Goal: Task Accomplishment & Management: Complete application form

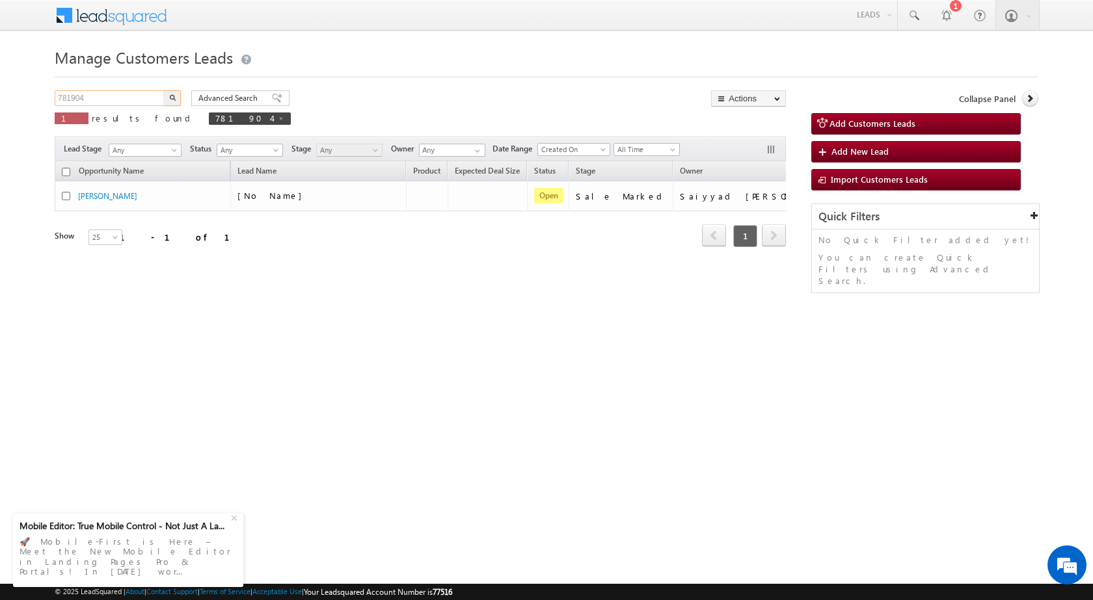
click at [115, 95] on input "781904" at bounding box center [110, 98] width 111 height 16
paste input "3578"
type input "783578"
click at [179, 93] on button "button" at bounding box center [172, 98] width 17 height 16
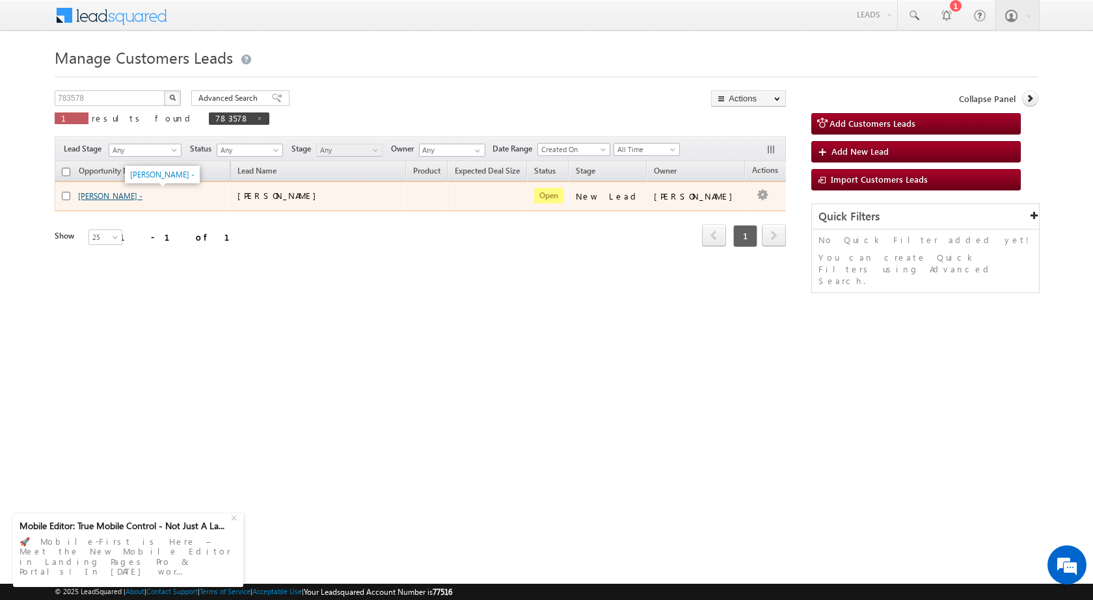
click at [82, 199] on link "[PERSON_NAME] -" at bounding box center [110, 196] width 64 height 10
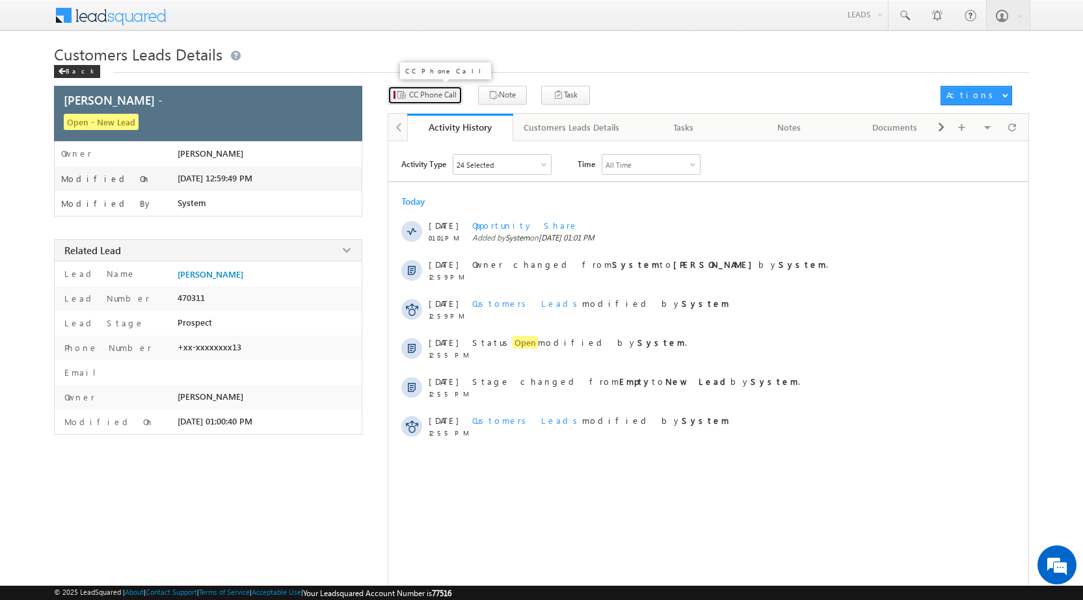
click at [448, 100] on span "CC Phone Call" at bounding box center [432, 95] width 47 height 12
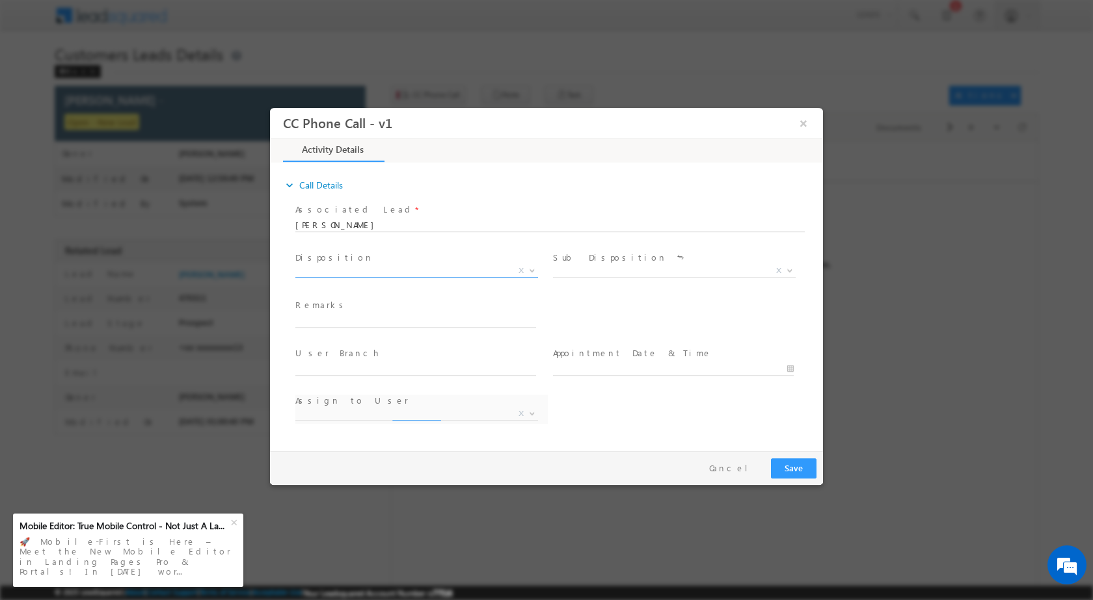
click at [526, 270] on span at bounding box center [530, 270] width 13 height 17
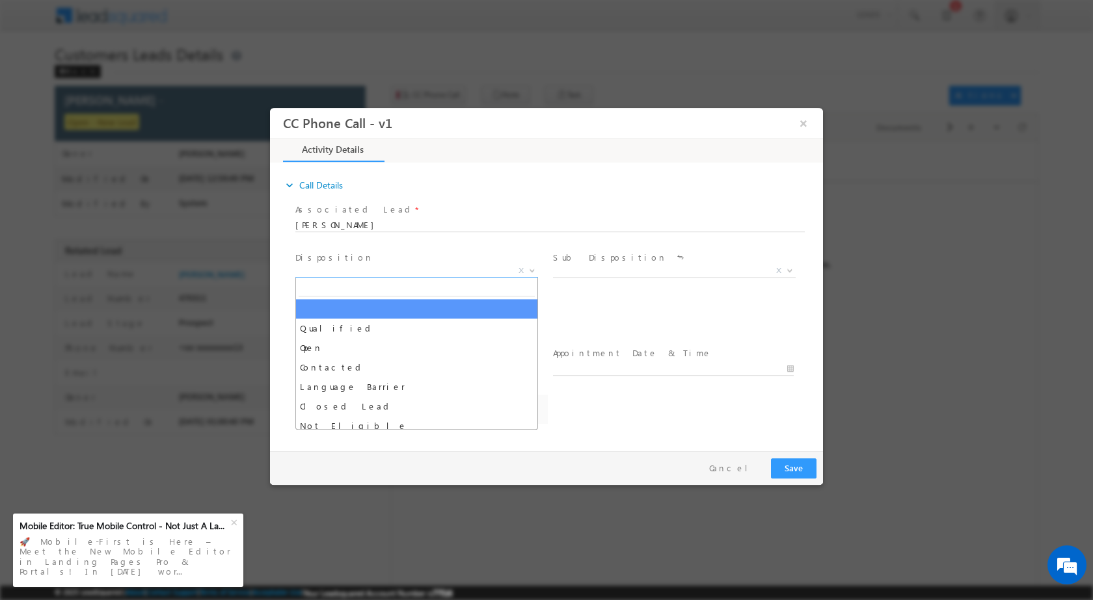
select select "abhay.singh1@sgrlimited.in"
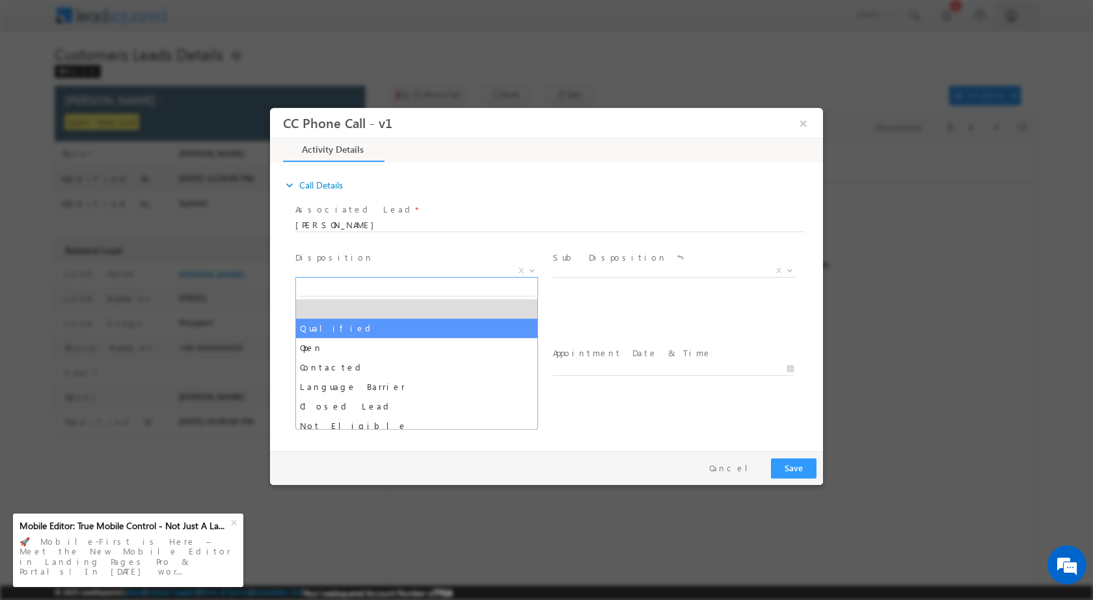
select select "Qualified"
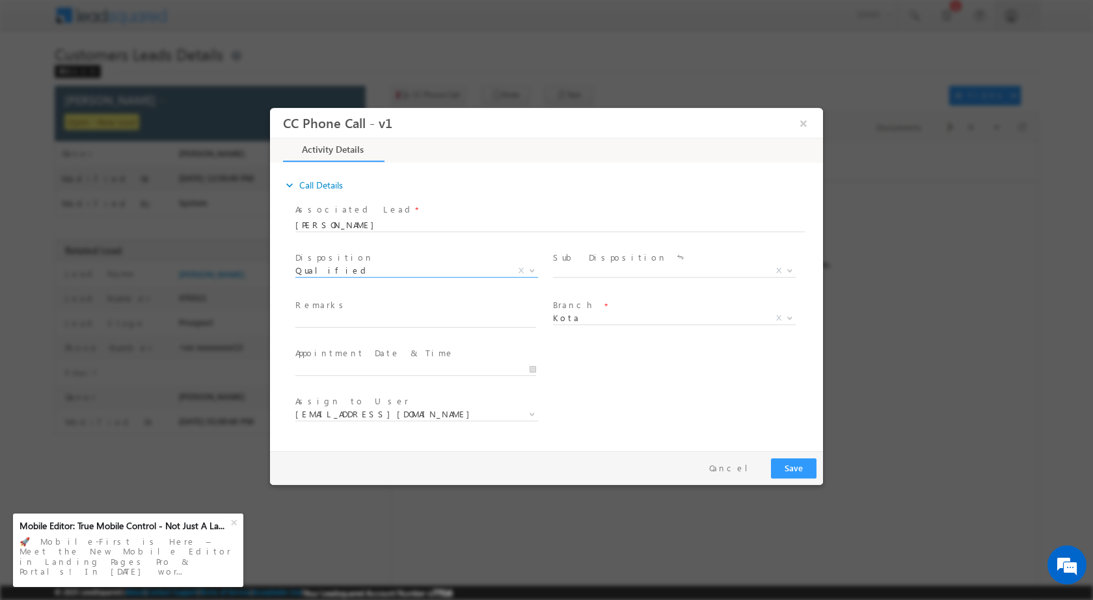
click at [796, 272] on div "Sale Marked X" at bounding box center [679, 272] width 252 height 15
click at [788, 272] on span at bounding box center [788, 270] width 13 height 17
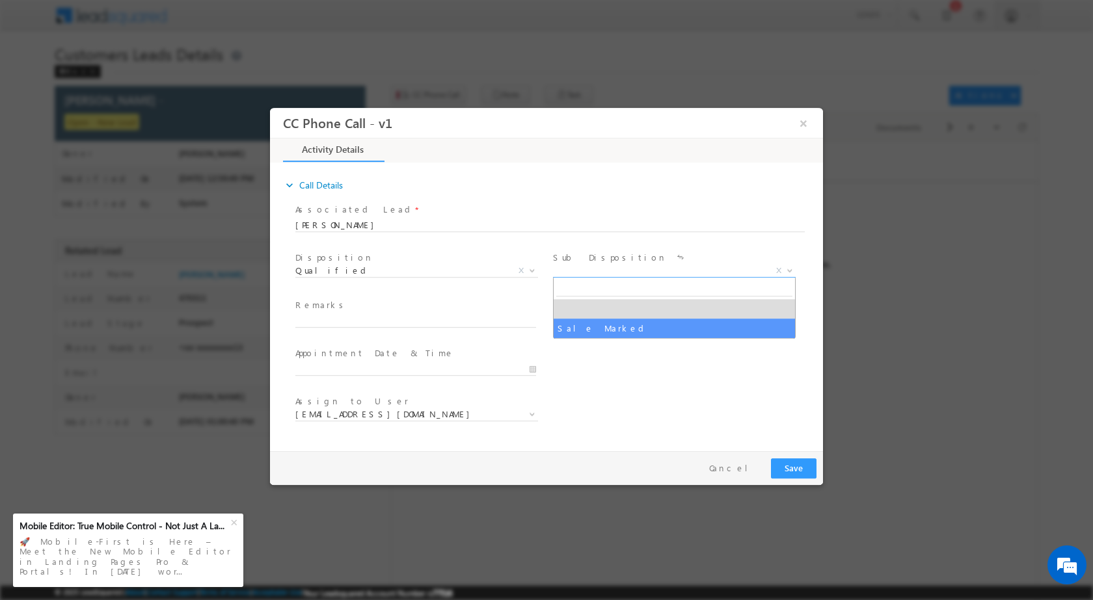
select select "Sale Marked"
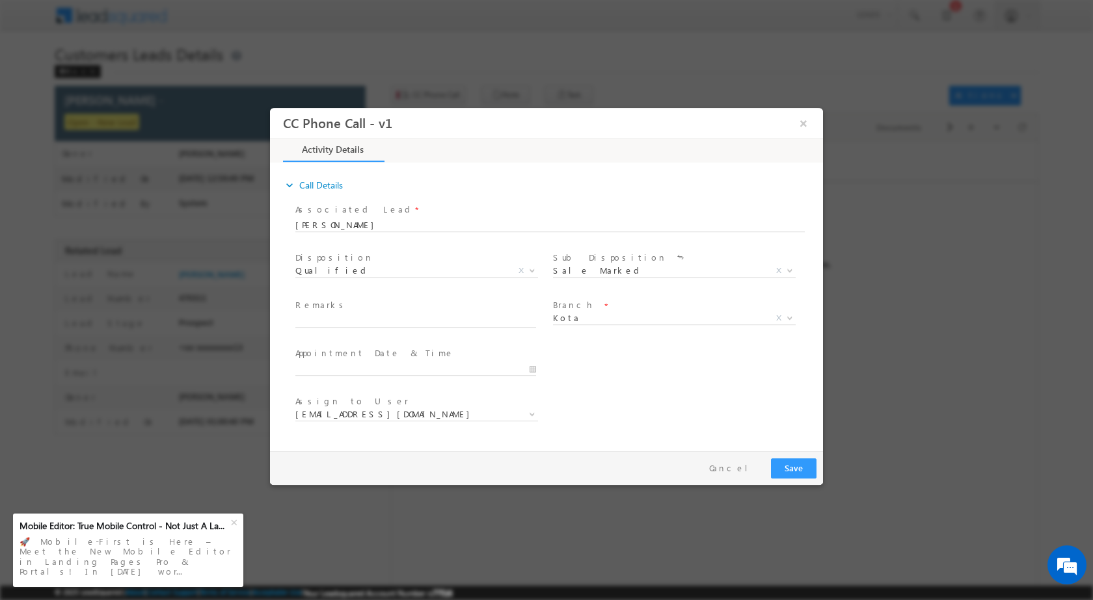
click at [796, 315] on div "MUMBAI REGIONAL OFFICE CMS DEFAULT BRANCH Beawar Ratlam Patna Pali Mathura Test…" at bounding box center [679, 320] width 252 height 15
click at [792, 316] on b at bounding box center [790, 317] width 8 height 5
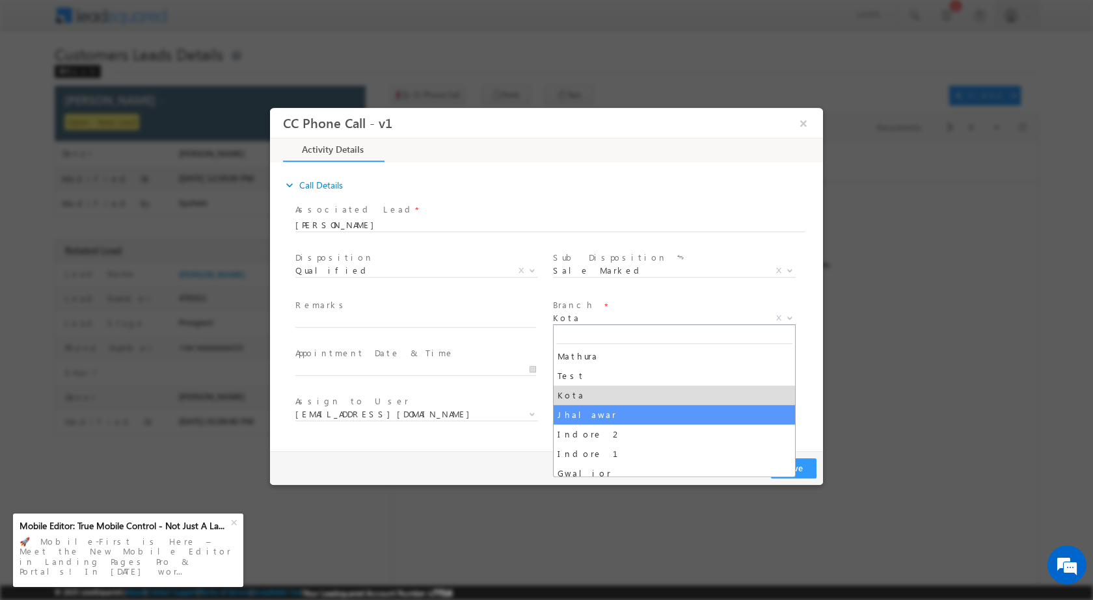
select select "Jhalawar"
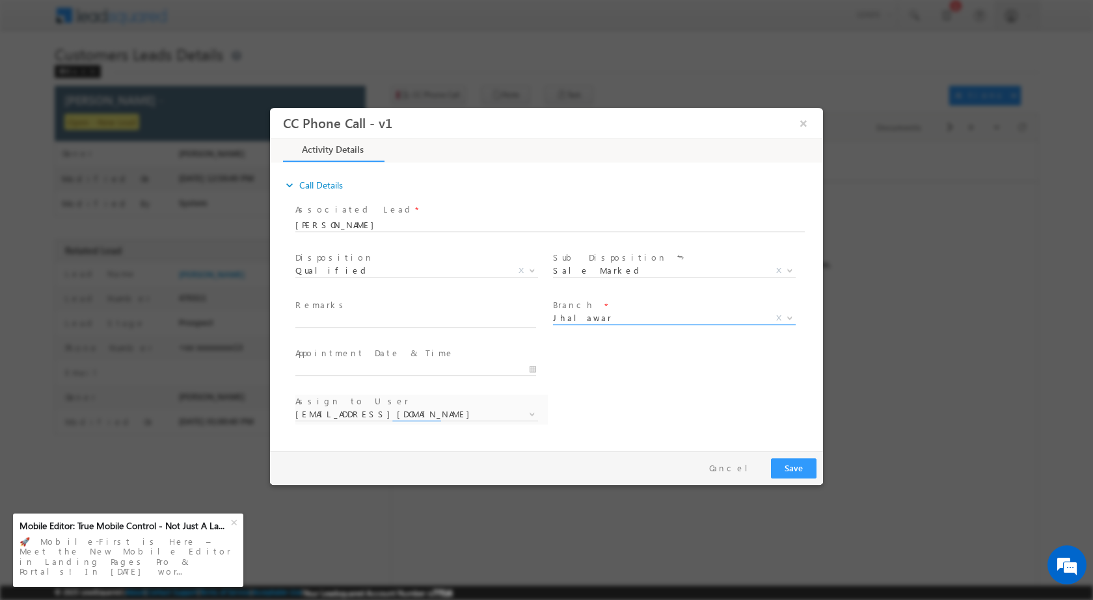
select select "ajay.choudhary@sgrlimited.in"
click at [528, 366] on input "08/21/2025 1:37 PM" at bounding box center [415, 368] width 241 height 13
type input "08/22/2025 1:37 PM"
click at [332, 350] on input "01" at bounding box center [322, 353] width 54 height 8
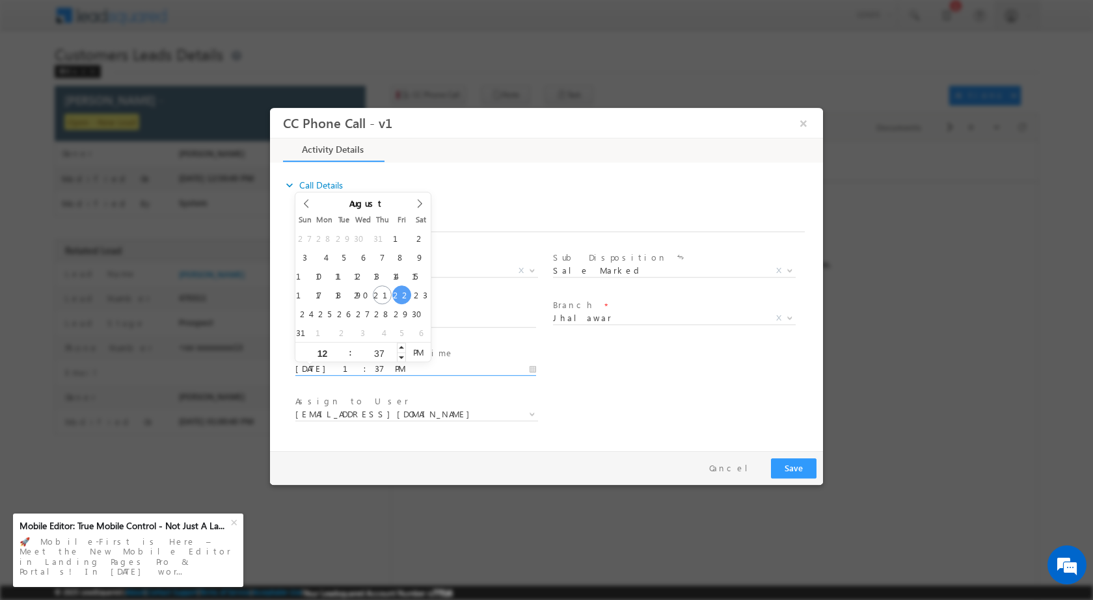
type input "12"
type input "08/22/2025 12:37 PM"
click at [369, 344] on div "37" at bounding box center [379, 352] width 54 height 20
click at [375, 354] on input "37" at bounding box center [379, 353] width 54 height 8
type input "00"
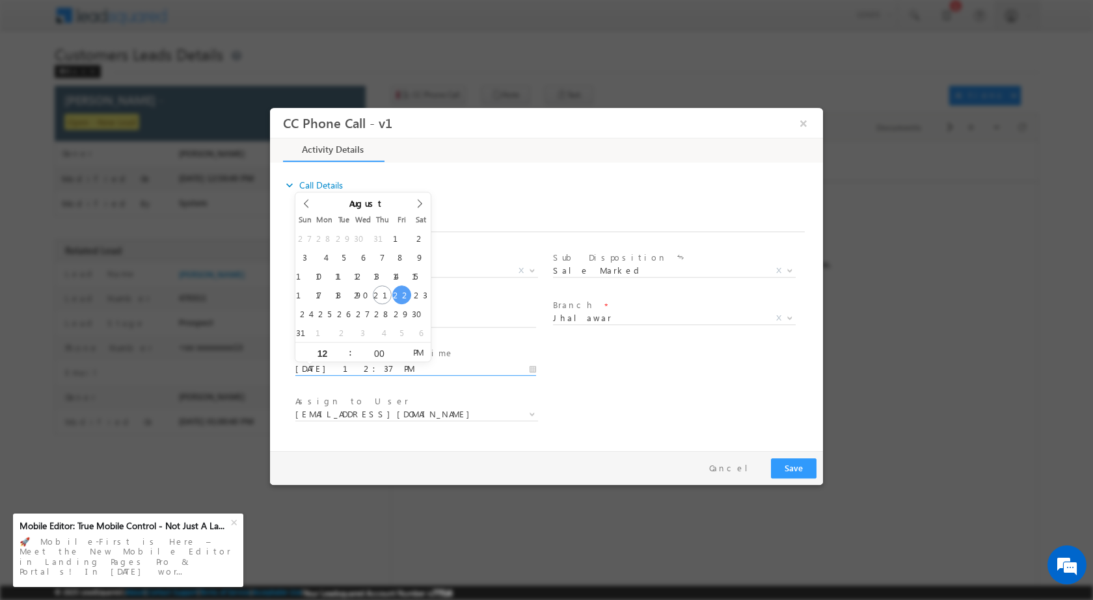
type input "08/22/2025 12:00 PM"
click at [634, 401] on div "Assign to User * ajay.choudhary@sgrlimited.in bal.dhakar@sgrlimited.in chetan.s…" at bounding box center [558, 416] width 530 height 48
click at [530, 419] on span at bounding box center [530, 413] width 13 height 17
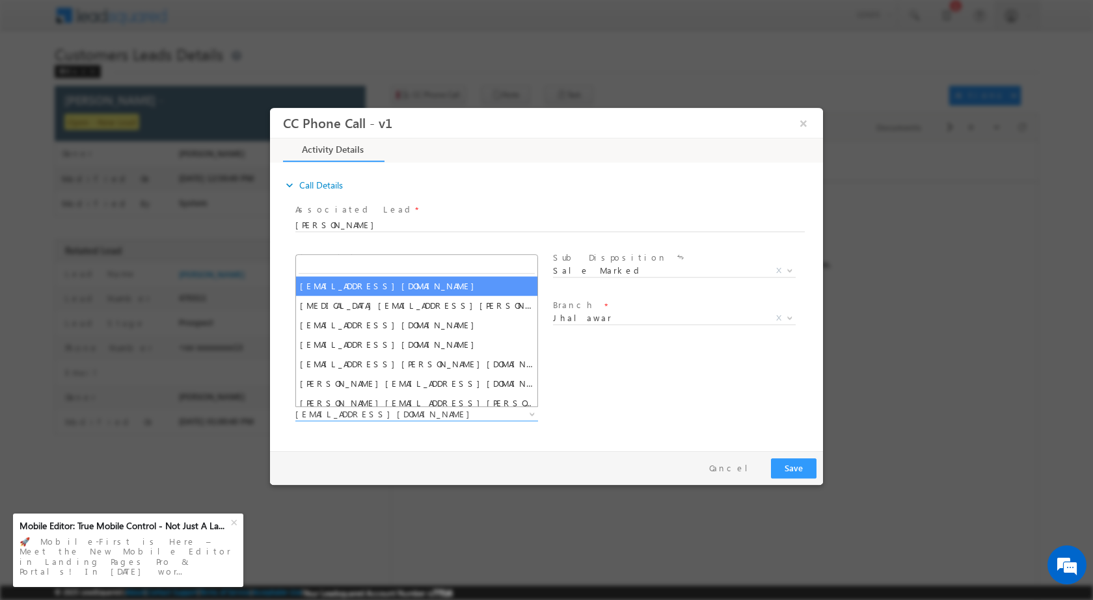
click at [658, 412] on div "Assign to User * ajay.choudhary@sgrlimited.in bal.dhakar@sgrlimited.in chetan.s…" at bounding box center [558, 416] width 530 height 48
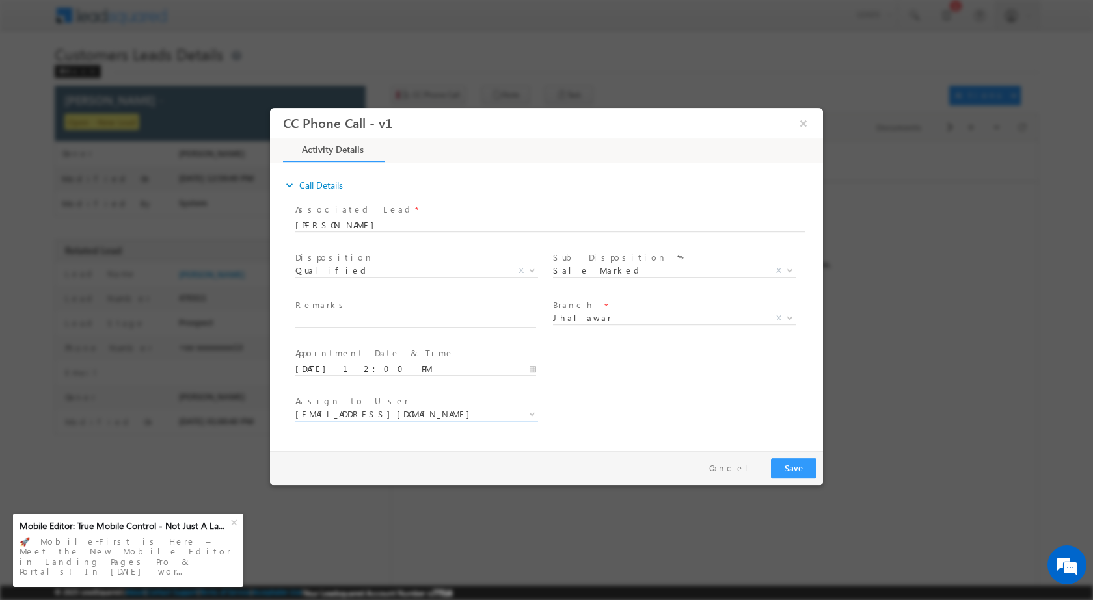
click at [528, 412] on b at bounding box center [532, 413] width 8 height 5
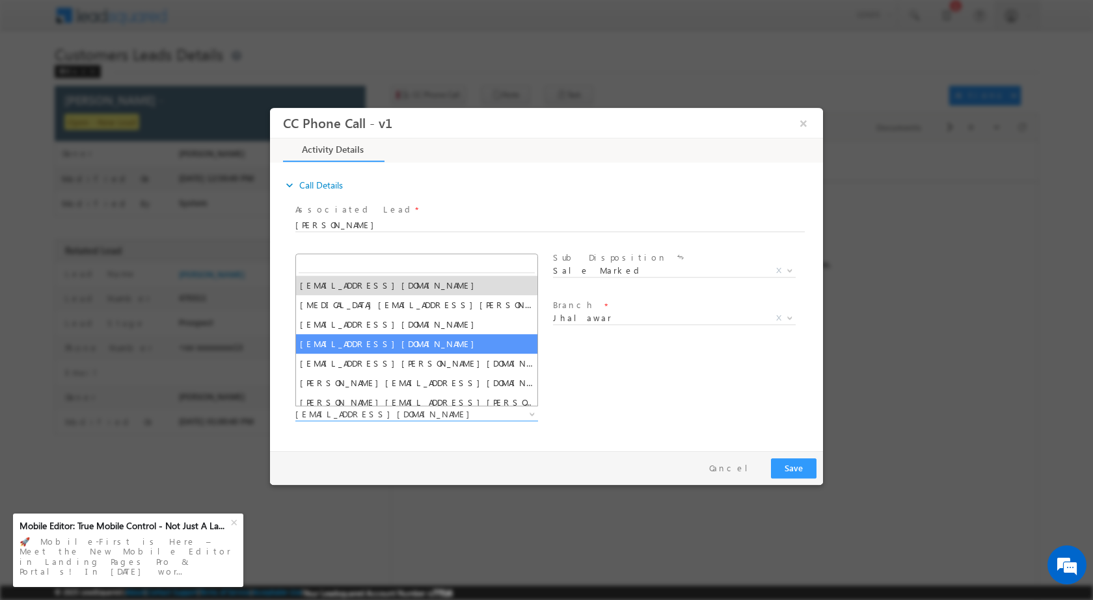
scroll to position [26, 0]
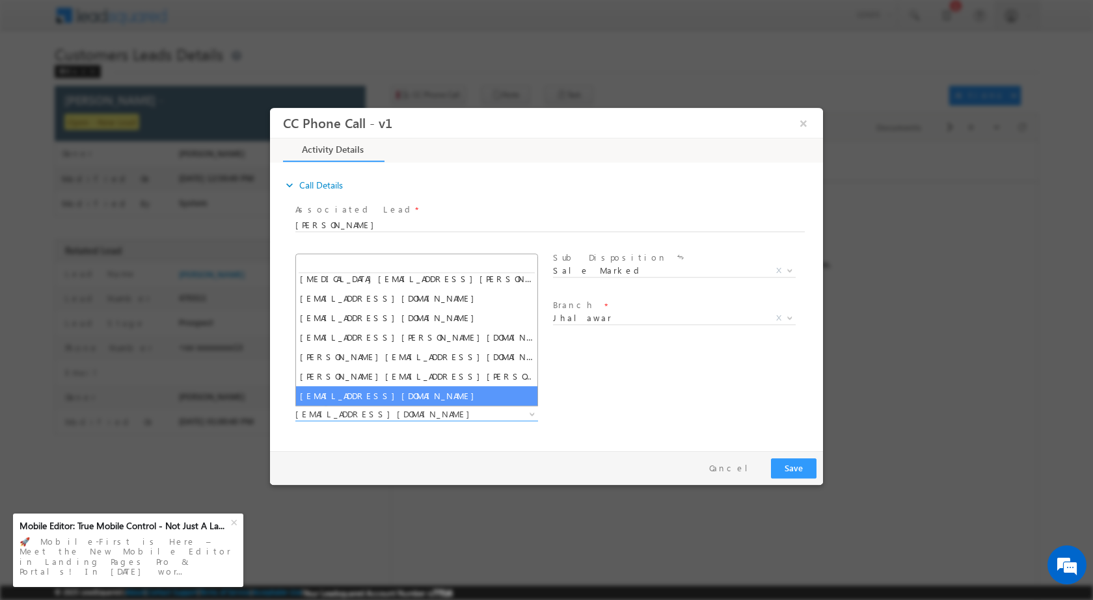
select select "suresh.verma@sgrlimited.in"
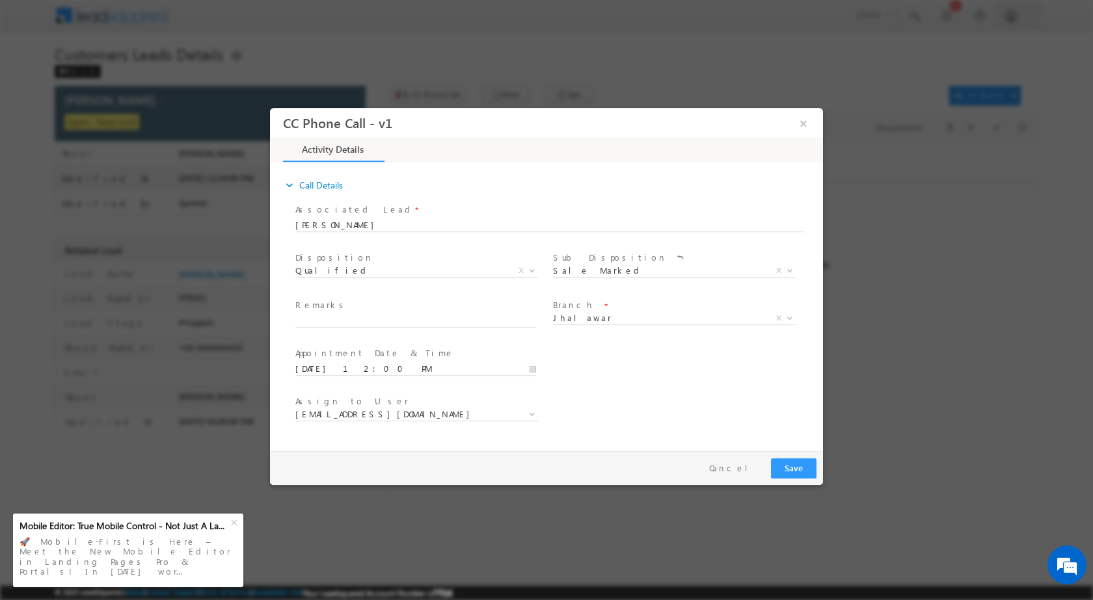
click at [378, 308] on span "Remarks *" at bounding box center [415, 306] width 240 height 14
click at [373, 319] on input "text" at bounding box center [415, 320] width 241 height 13
paste input "21/08-Customer Name is Yuvraj customer age is 32 yrs Loan Type is Plot purchase…"
type input "21/08-Customer Name is Yuvraj customer age is 32 yrs Loan Type is Plot purchase…"
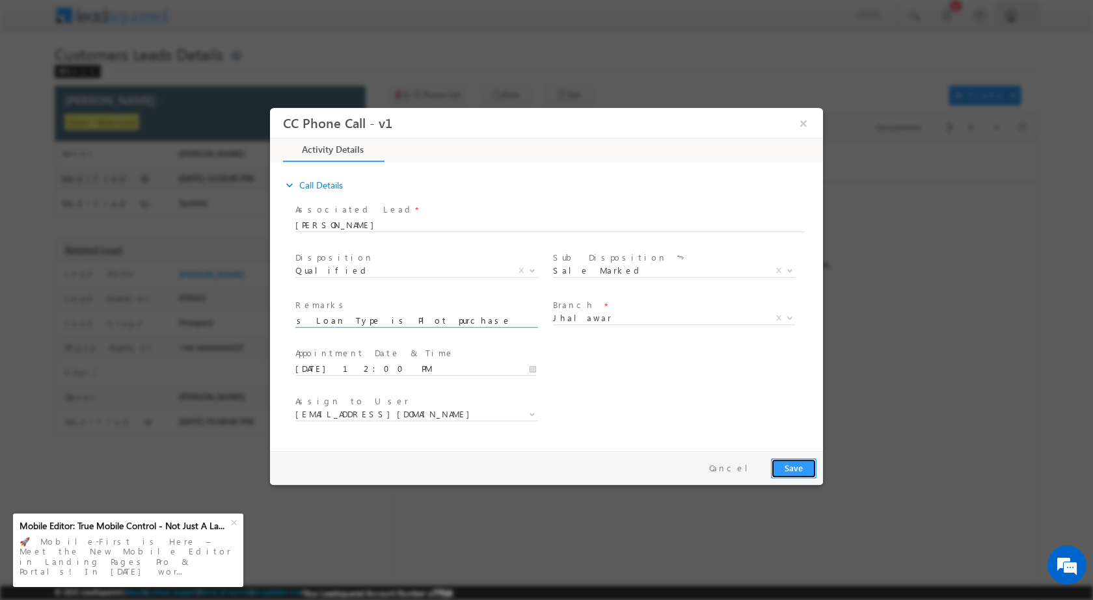
click at [801, 472] on button "Save" at bounding box center [794, 468] width 46 height 20
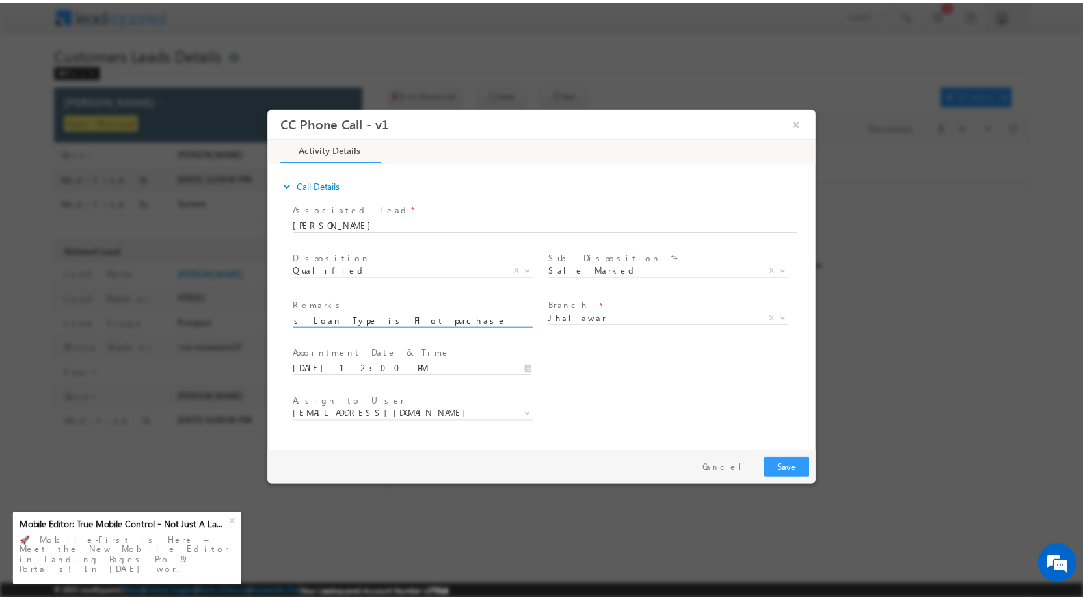
scroll to position [0, 0]
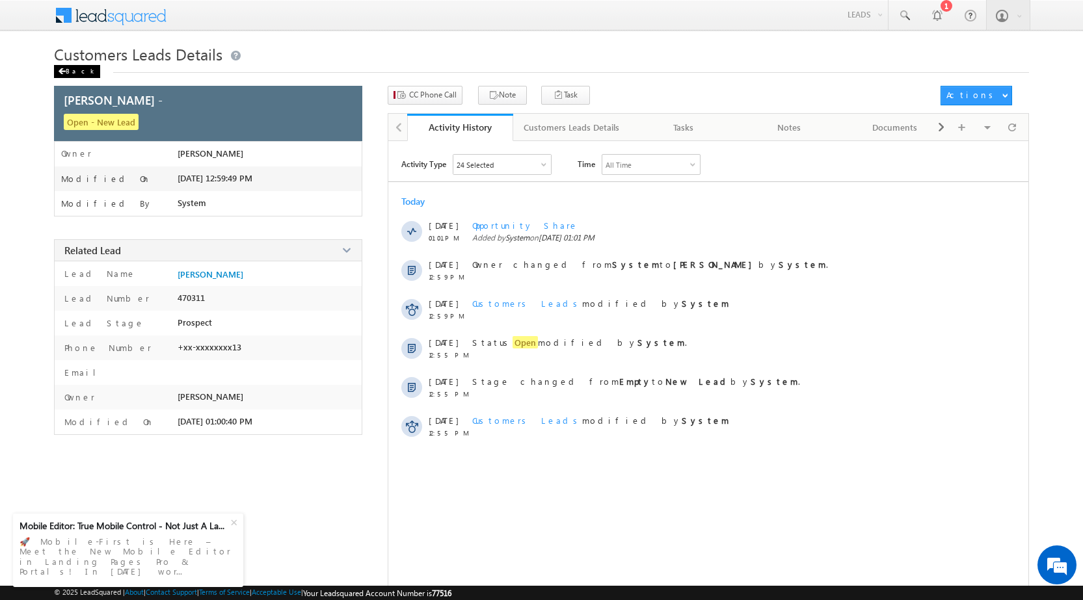
click at [82, 70] on div "Back" at bounding box center [77, 71] width 46 height 13
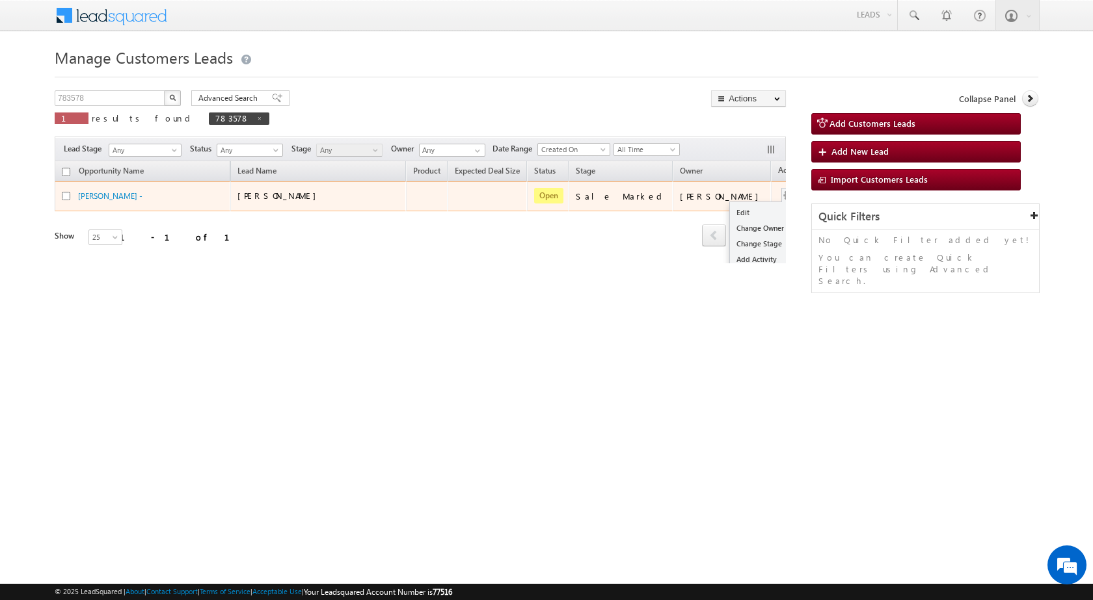
click at [782, 191] on button "button" at bounding box center [788, 195] width 13 height 13
click at [730, 208] on link "Edit" at bounding box center [762, 213] width 65 height 16
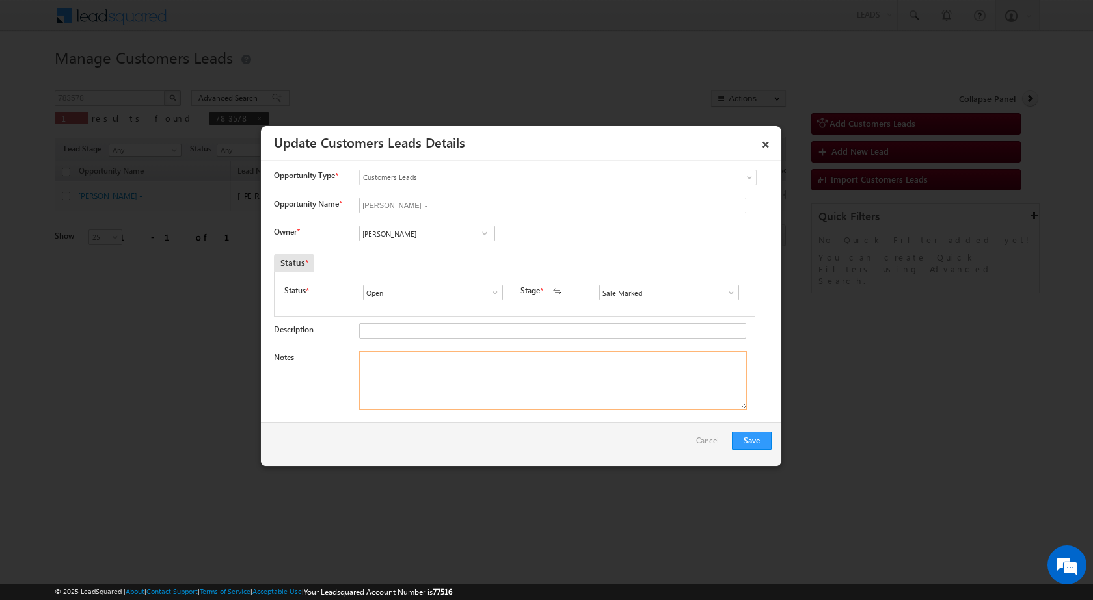
click at [457, 375] on textarea "Notes" at bounding box center [553, 380] width 388 height 59
paste textarea "21/08-Customer Name is [PERSON_NAME] customer age is [DEMOGRAPHIC_DATA] yrs Loa…"
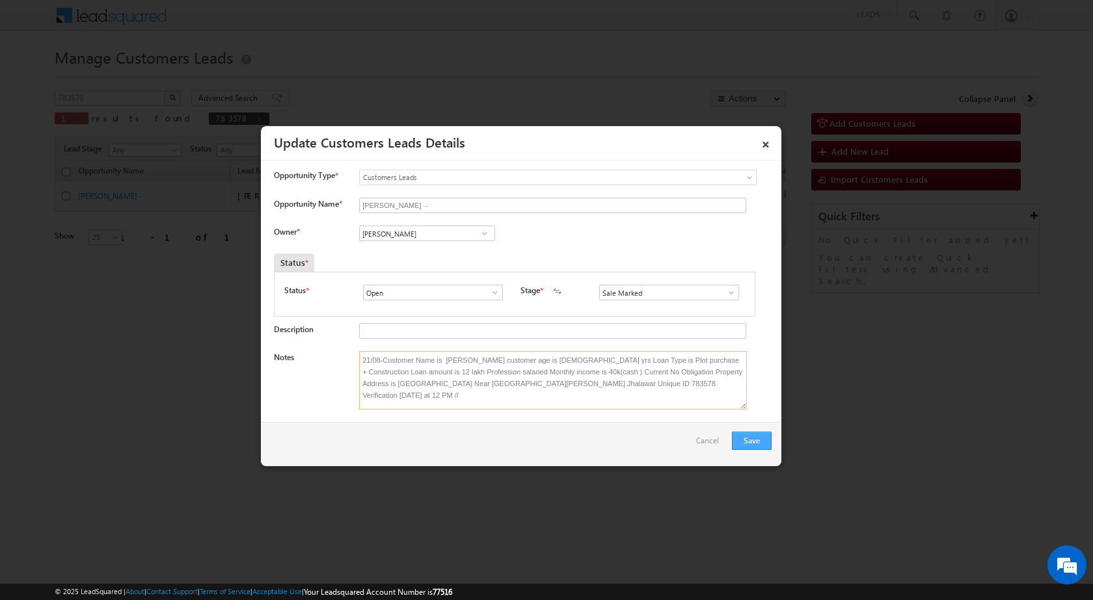
type textarea "21/08-Customer Name is [PERSON_NAME] customer age is [DEMOGRAPHIC_DATA] yrs Loa…"
click at [744, 440] on button "Save" at bounding box center [752, 441] width 40 height 18
